Goal: Task Accomplishment & Management: Manage account settings

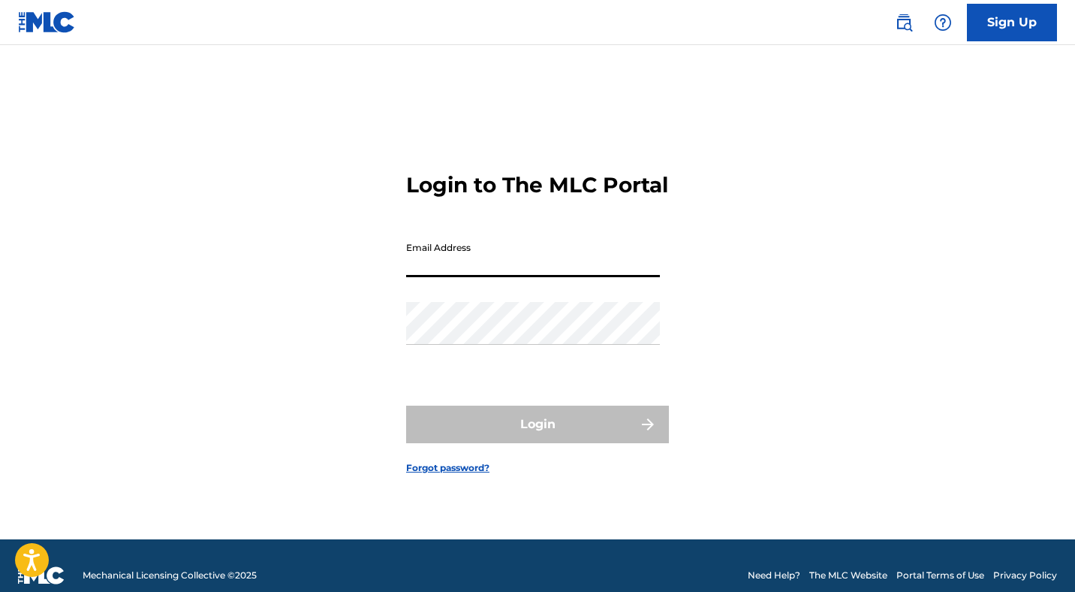
click at [535, 277] on input "Email Address" at bounding box center [533, 255] width 254 height 43
type input "[PERSON_NAME][EMAIL_ADDRESS][DOMAIN_NAME]"
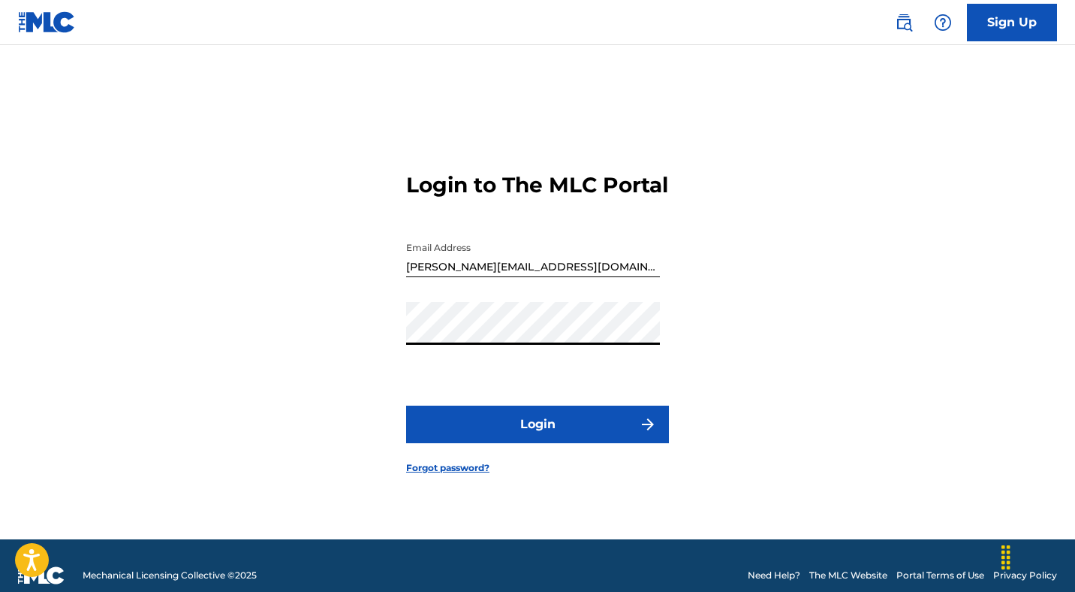
click at [540, 433] on button "Login" at bounding box center [537, 425] width 263 height 38
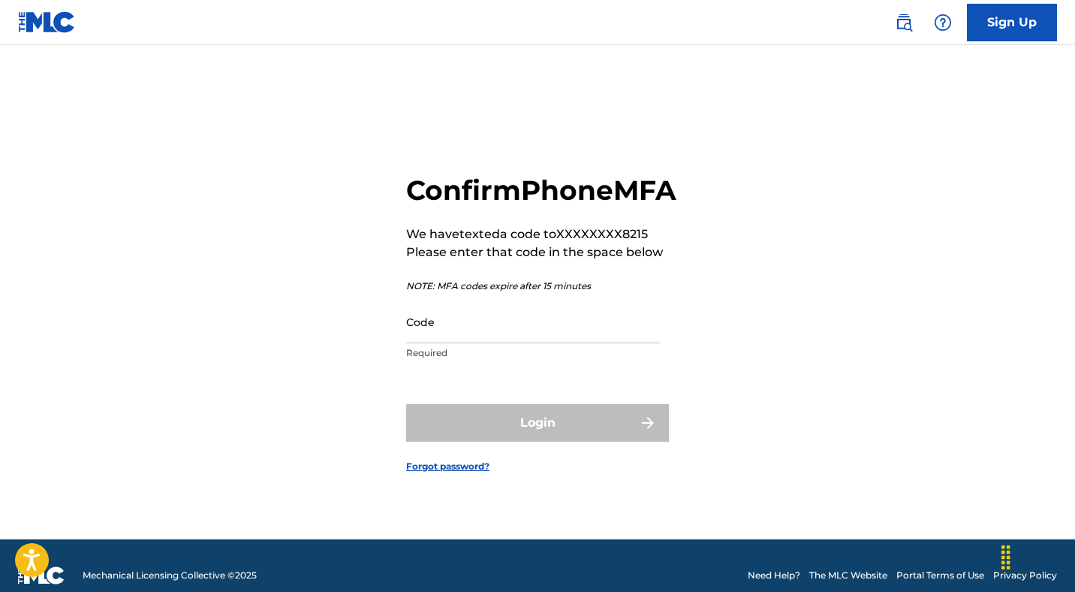
click at [513, 343] on input "Code" at bounding box center [533, 321] width 254 height 43
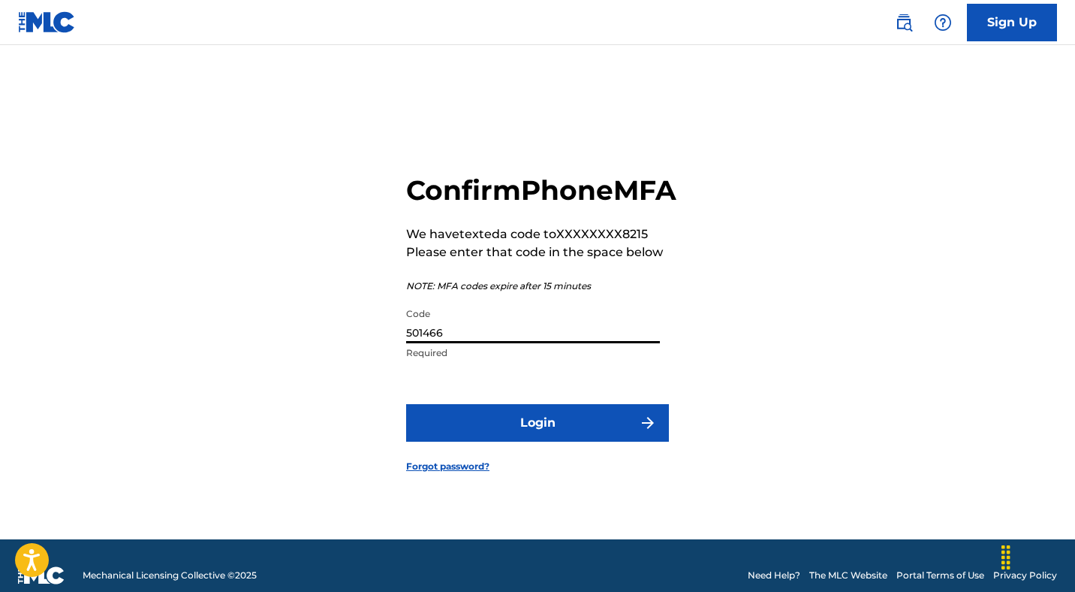
type input "501466"
click at [536, 433] on button "Login" at bounding box center [537, 423] width 263 height 38
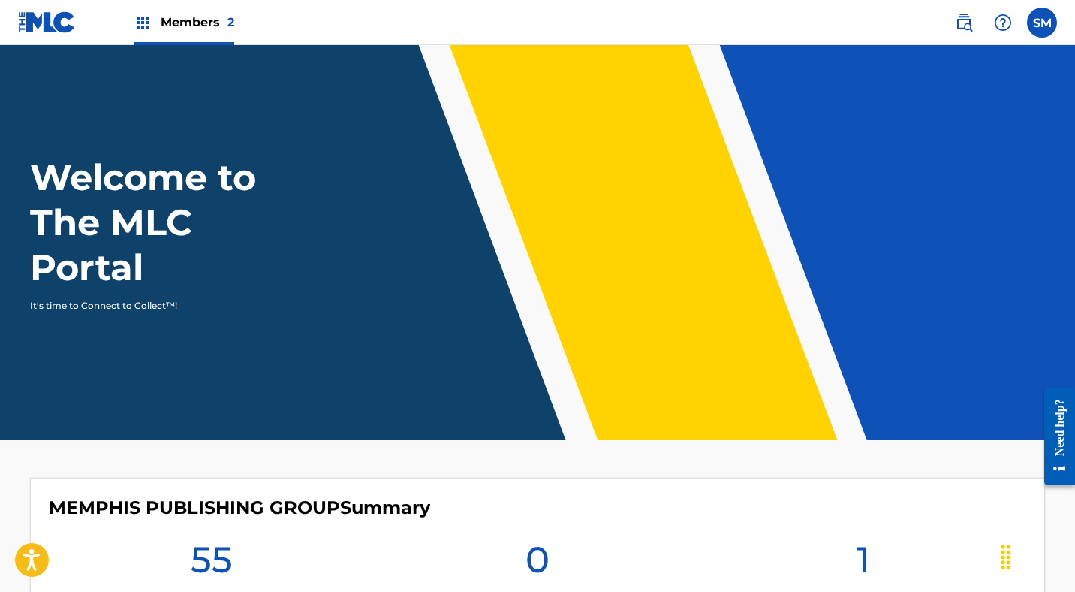
click at [140, 17] on img at bounding box center [143, 23] width 18 height 18
